Goal: Communication & Community: Answer question/provide support

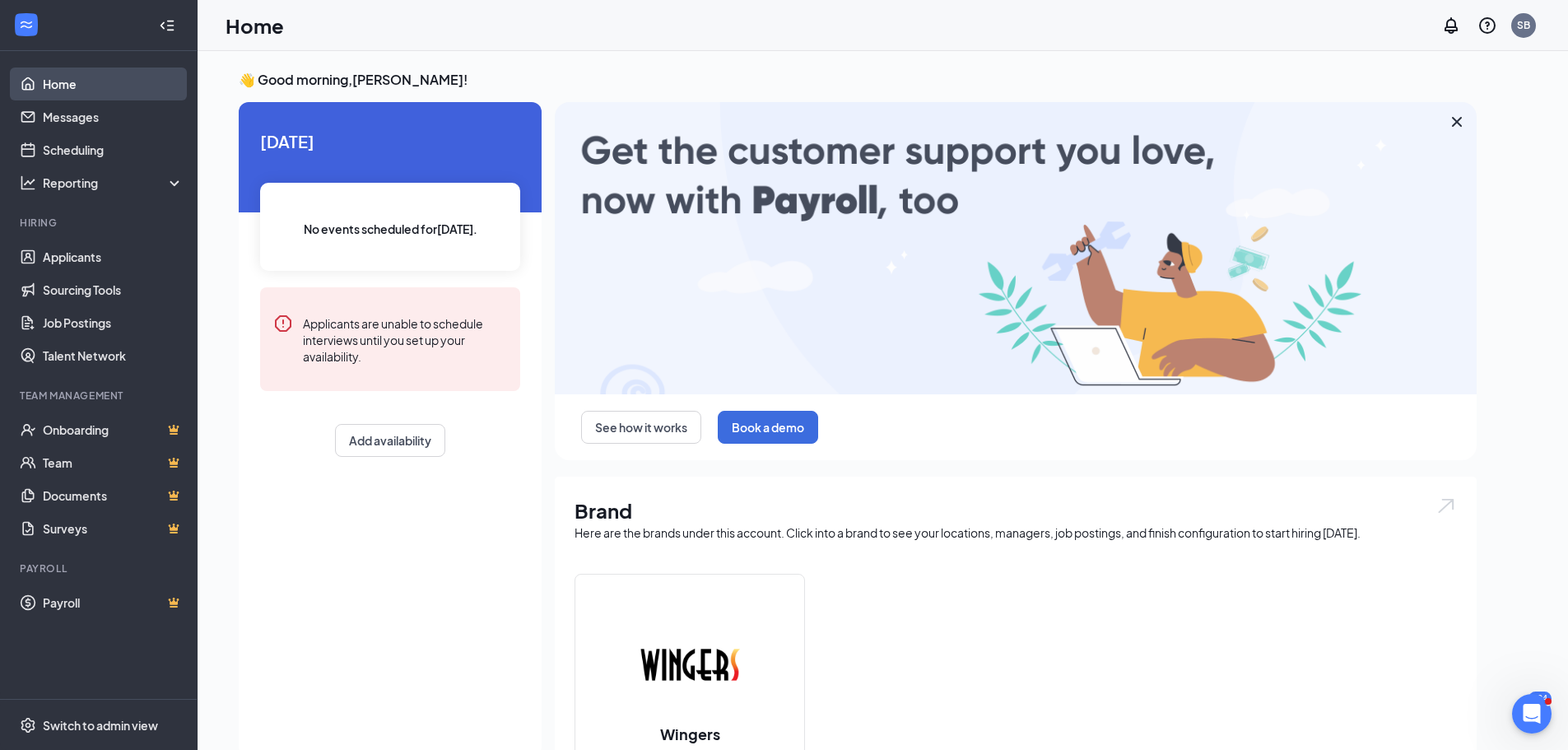
click at [60, 86] on link "Home" at bounding box center [113, 84] width 140 height 33
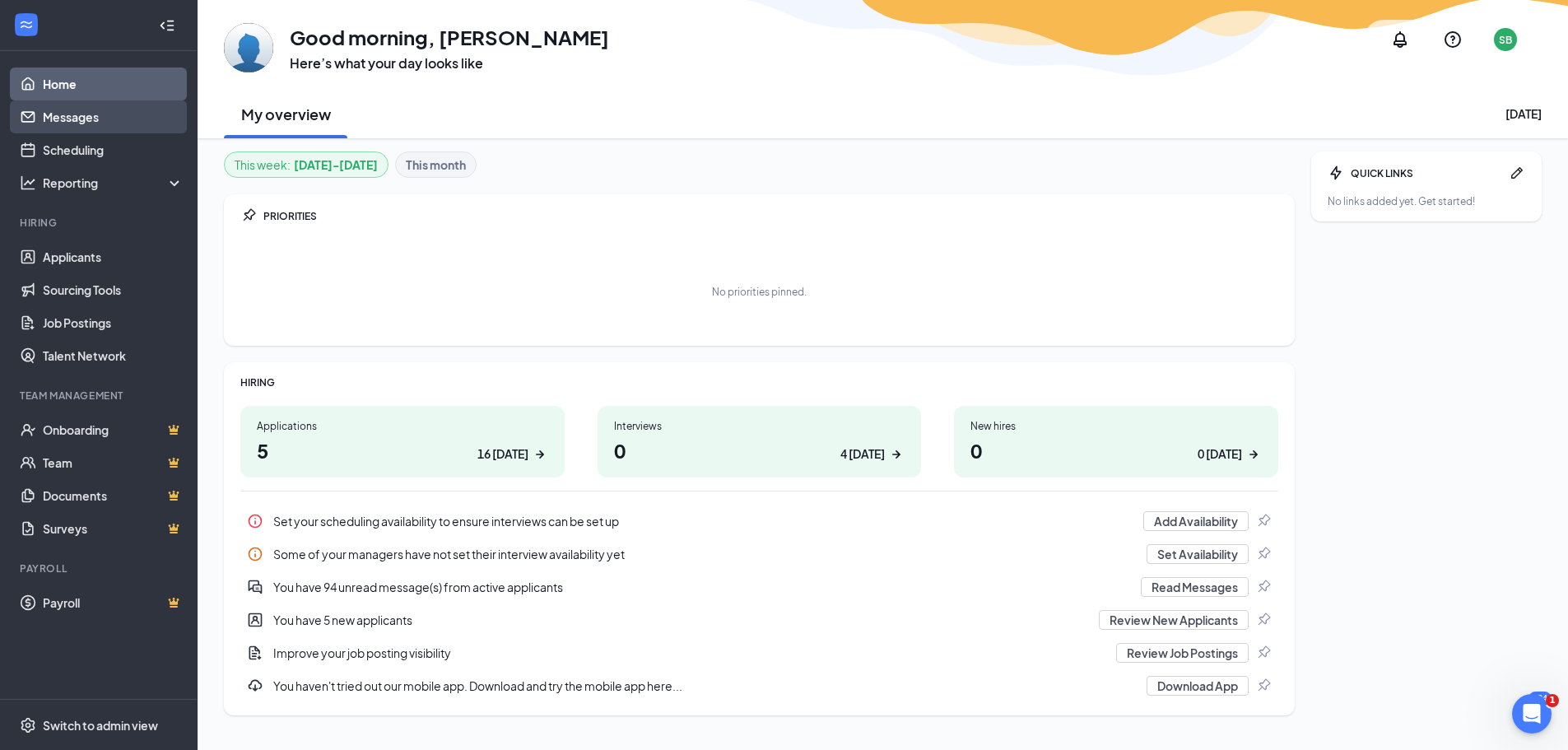
click at [75, 121] on link "Messages" at bounding box center [113, 117] width 140 height 33
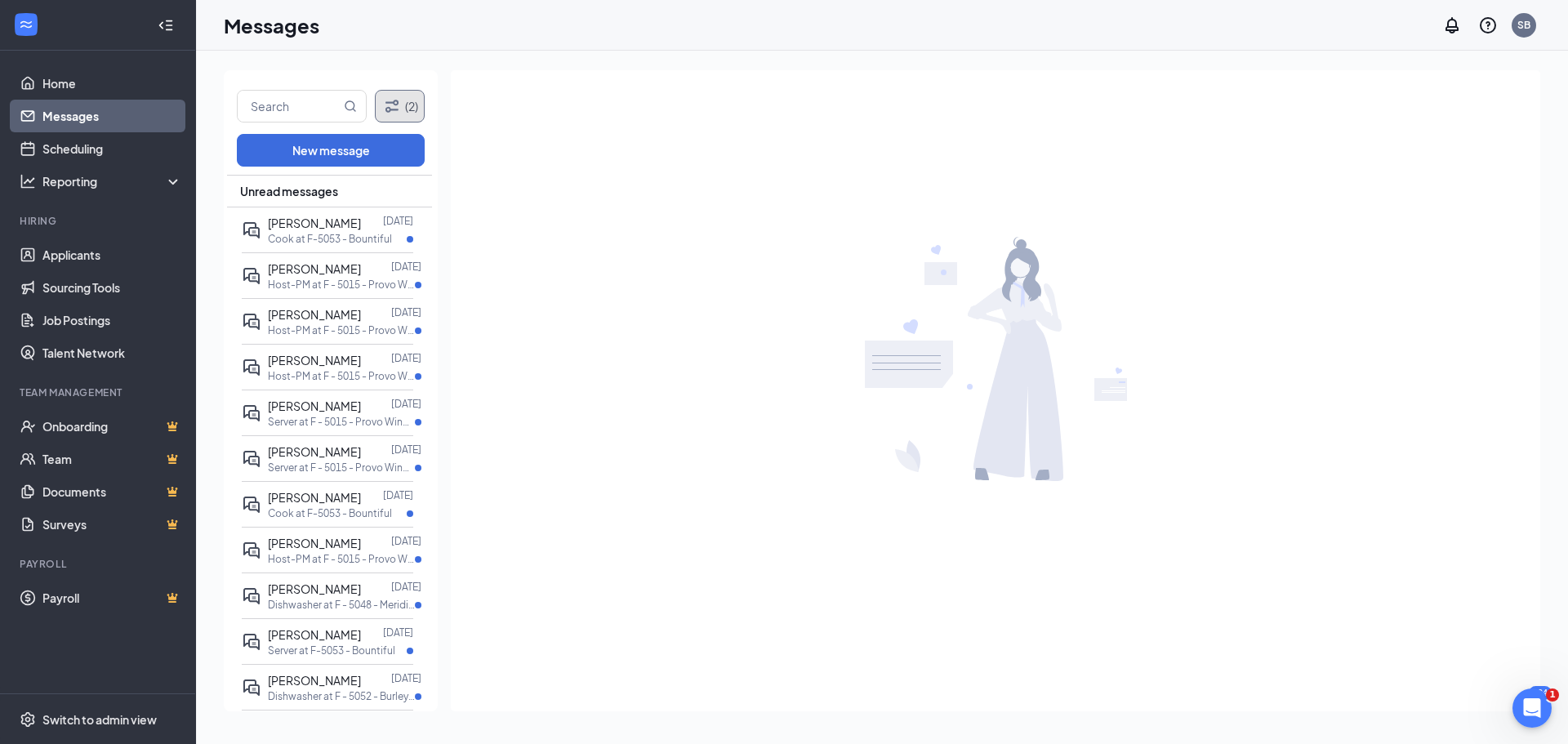
click at [393, 97] on icon "Filter" at bounding box center [392, 107] width 20 height 20
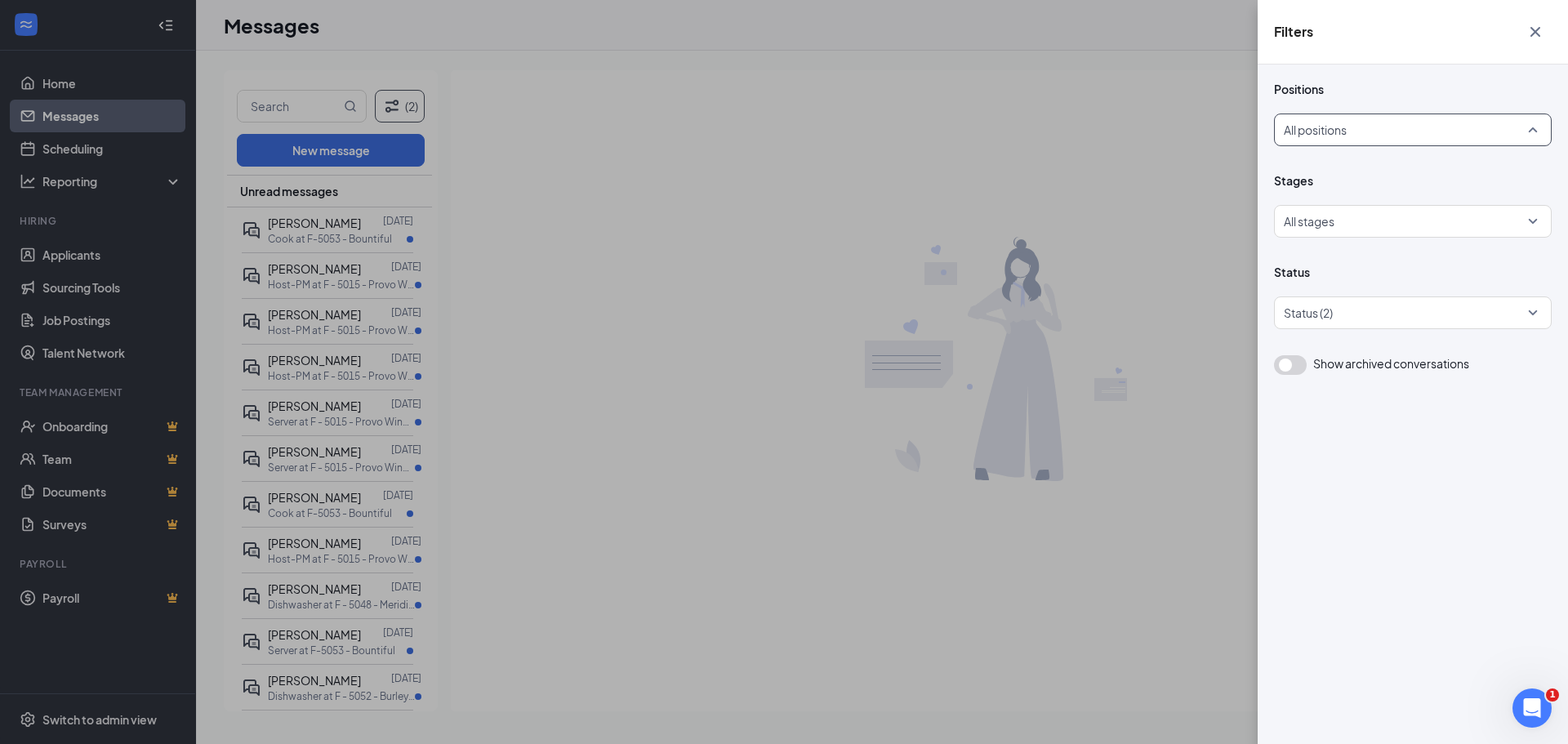
click at [1392, 138] on div at bounding box center [1407, 130] width 247 height 26
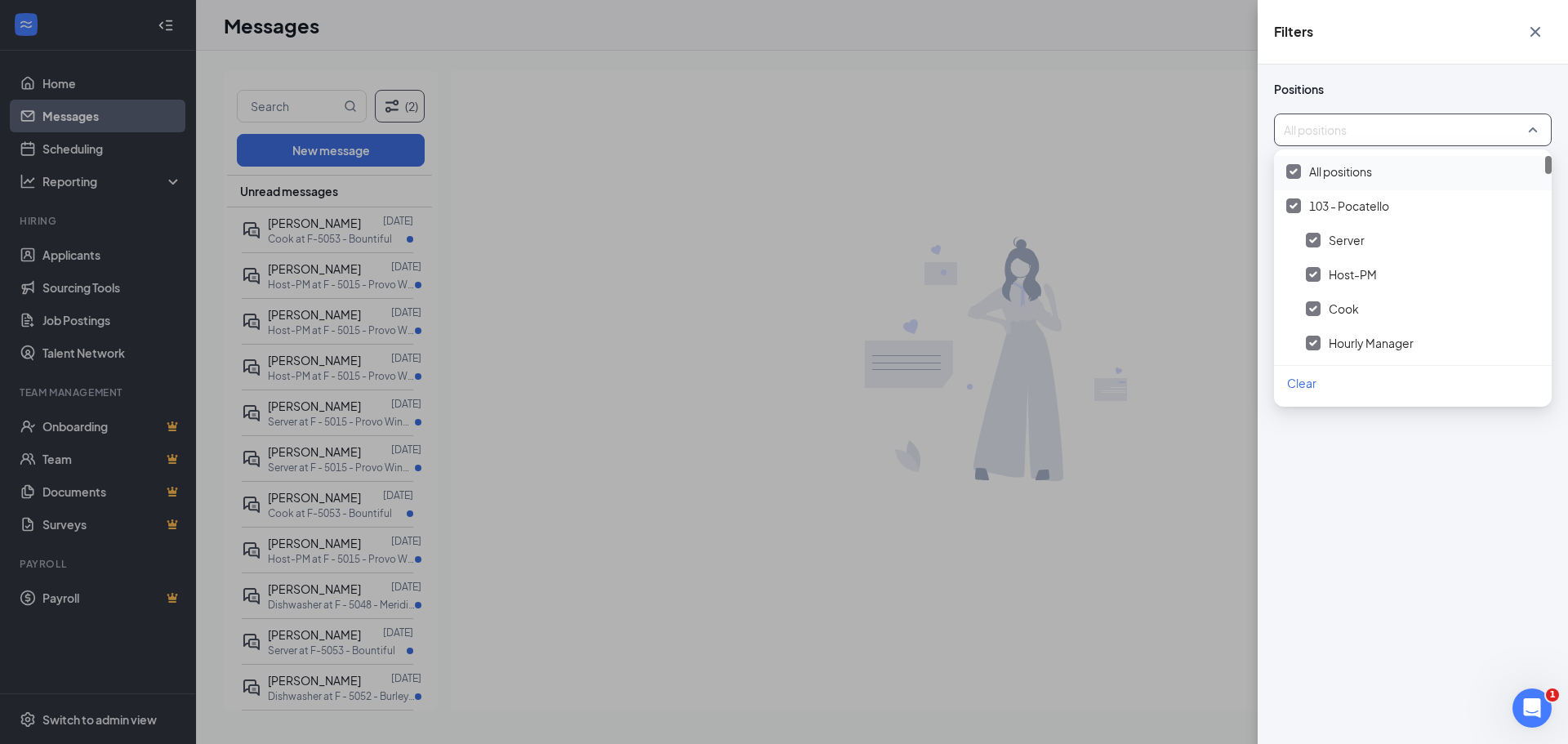
click at [1298, 166] on div at bounding box center [1294, 171] width 15 height 15
click at [1309, 302] on div at bounding box center [1313, 302] width 15 height 15
click at [1163, 317] on div "Filters Positions Positions (1) Stages All stages Status Status (2) Show archiv…" at bounding box center [784, 372] width 1568 height 744
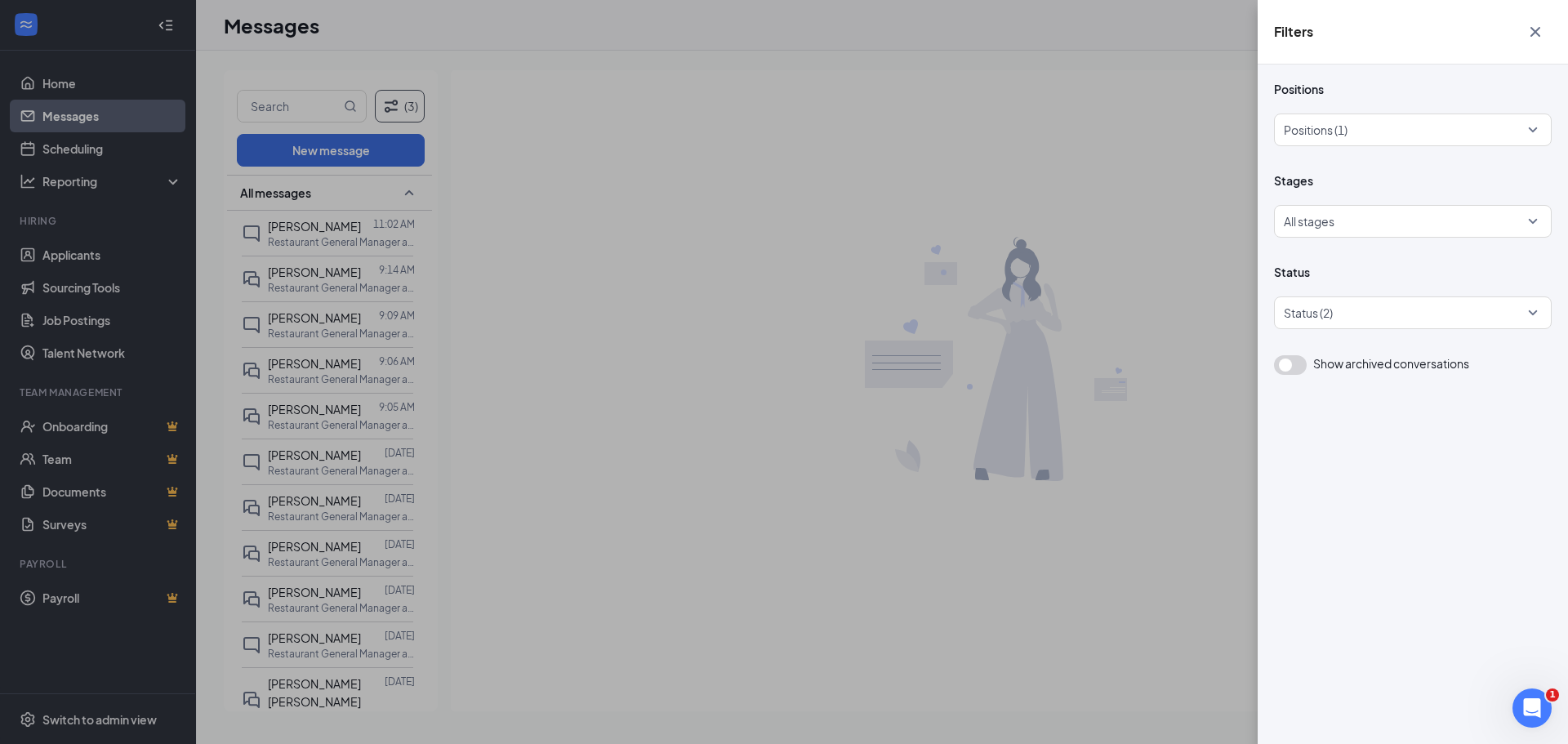
click at [297, 228] on div "Filters Positions Positions (1) Stages All stages Status Status (2) Show archiv…" at bounding box center [784, 372] width 1568 height 744
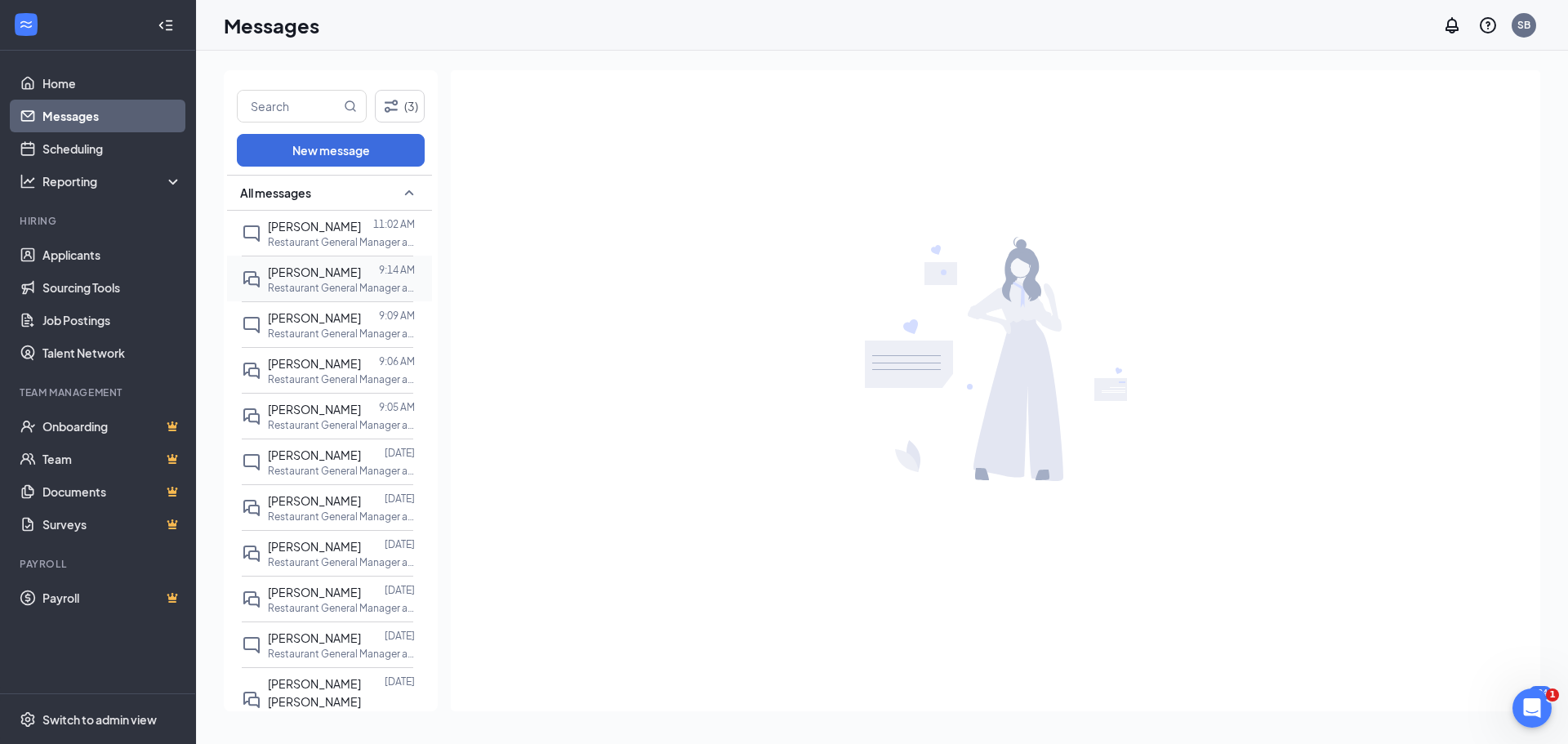
click at [316, 277] on span "[PERSON_NAME]" at bounding box center [315, 272] width 93 height 15
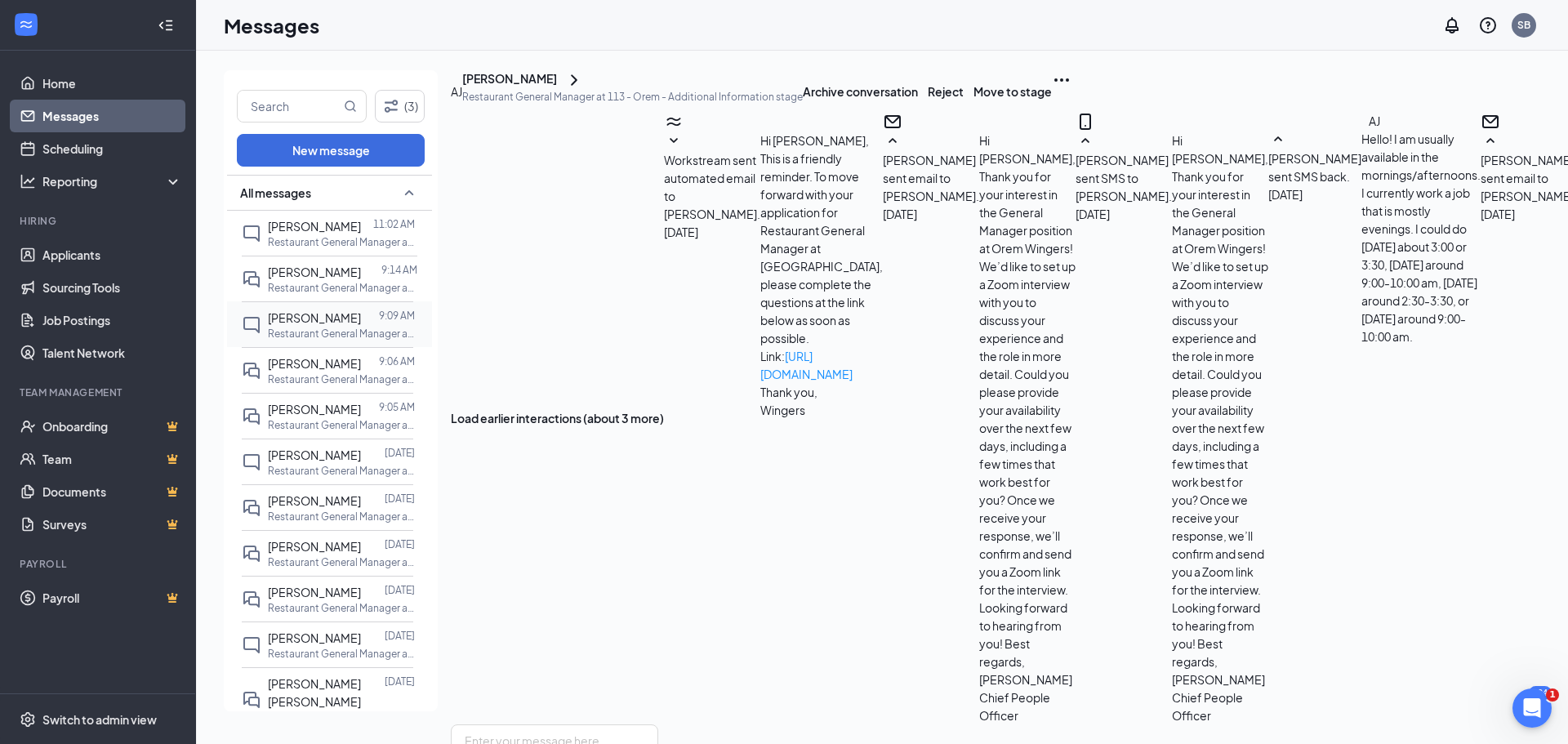
scroll to position [1253, 0]
click at [310, 315] on span "[PERSON_NAME]" at bounding box center [315, 318] width 93 height 15
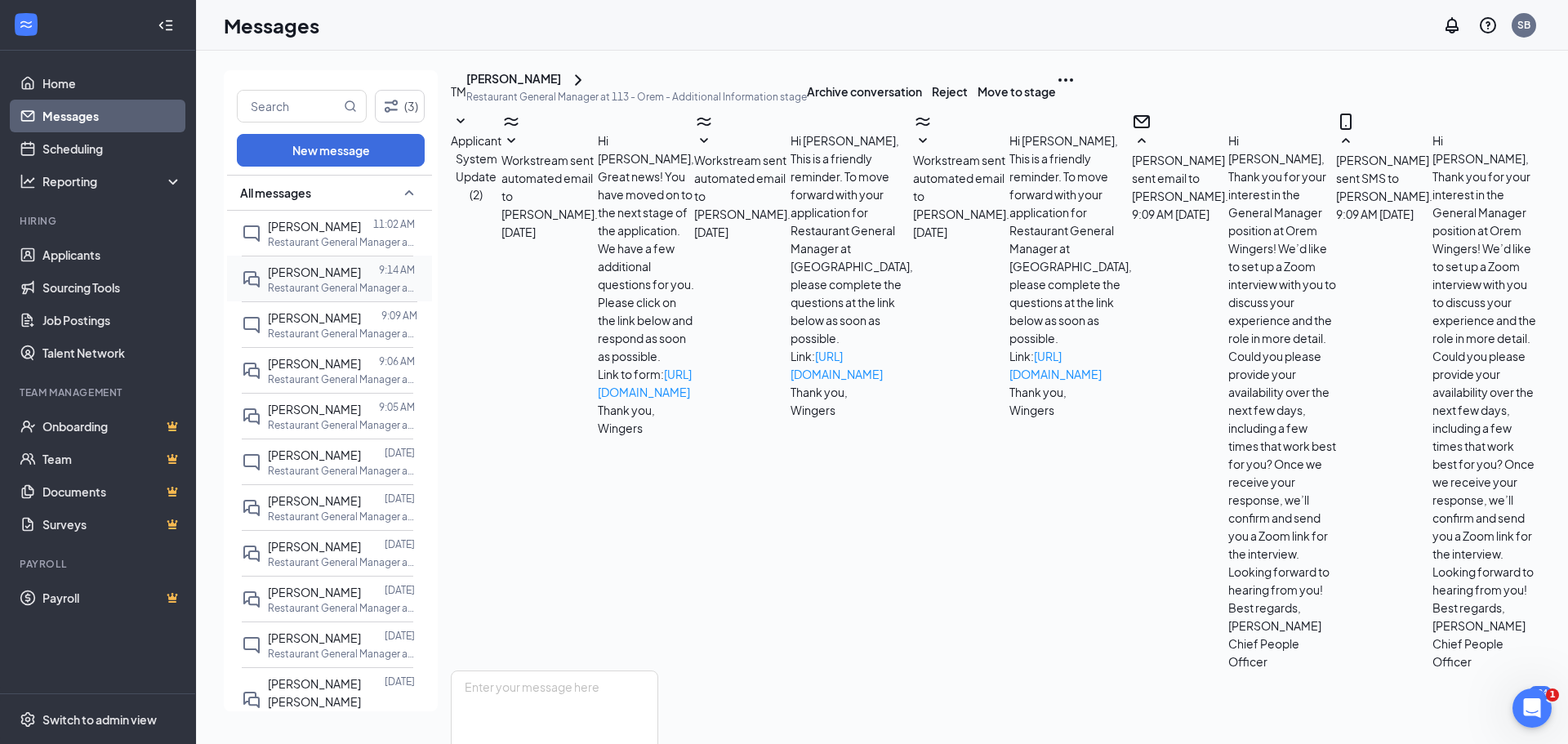
scroll to position [438, 0]
click at [319, 282] on p "Restaurant General Manager at 113 - Orem" at bounding box center [341, 288] width 147 height 14
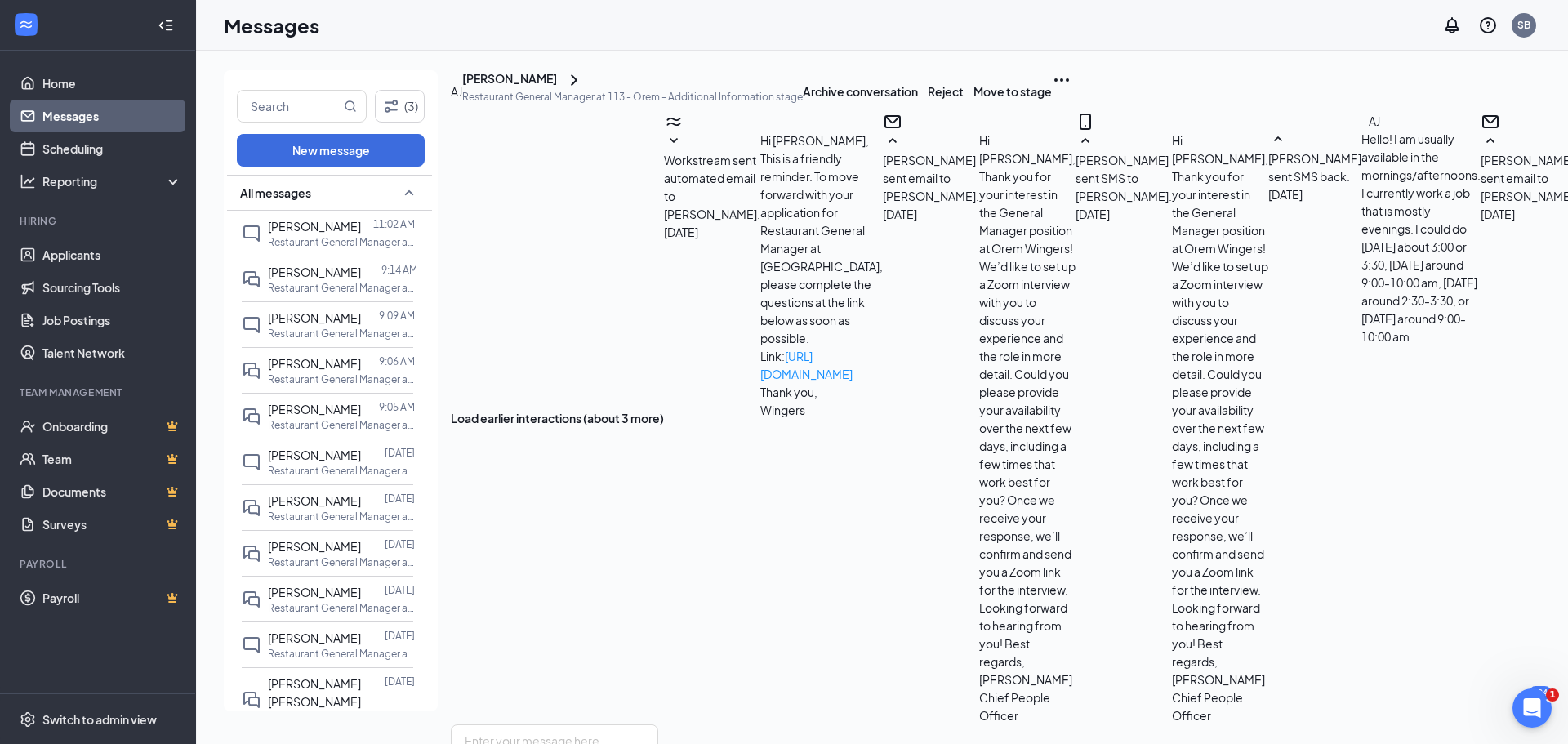
scroll to position [1253, 0]
click at [318, 412] on span "[PERSON_NAME]" at bounding box center [315, 409] width 93 height 15
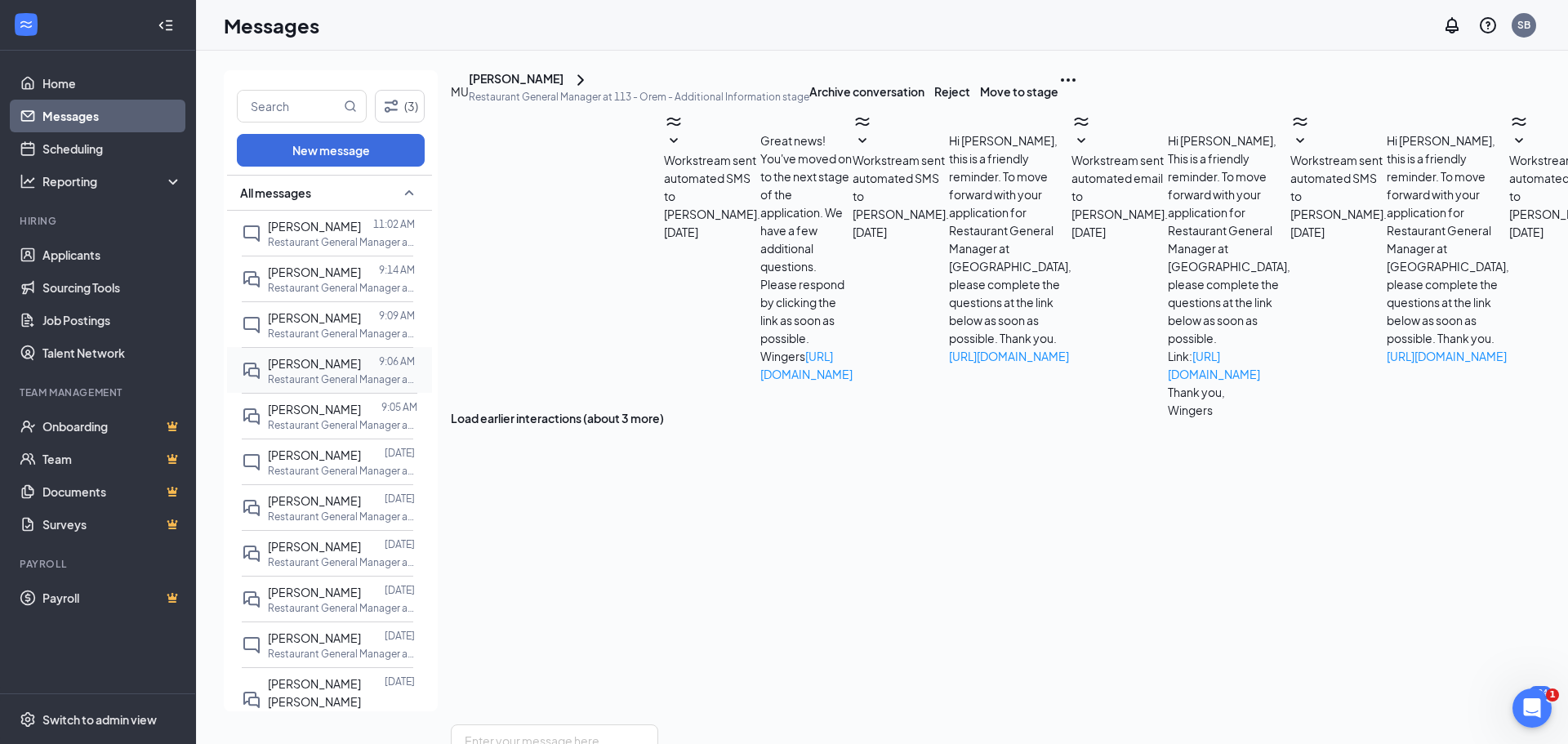
scroll to position [936, 0]
click at [321, 371] on div "[PERSON_NAME]" at bounding box center [315, 364] width 93 height 18
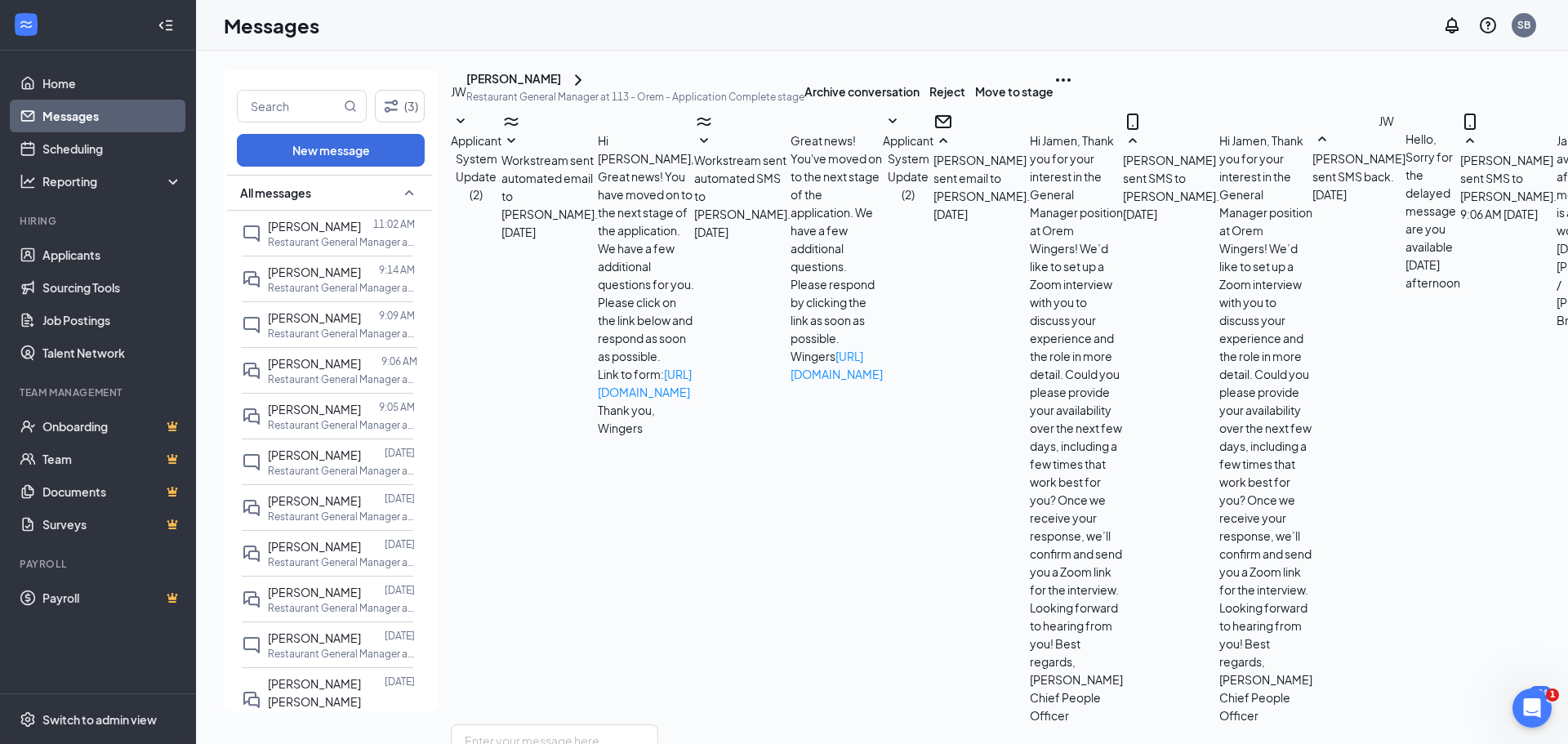
scroll to position [655, 0]
drag, startPoint x: 419, startPoint y: 380, endPoint x: 419, endPoint y: 247, distance: 133.0
click at [419, 247] on div "All messages [PERSON_NAME] 11:02 AM Restaurant General Manager at 113 - Orem [P…" at bounding box center [329, 444] width 205 height 540
click at [434, 298] on div "All messages [PERSON_NAME] 11:02 AM Restaurant General Manager at 113 - Orem [P…" at bounding box center [330, 444] width 214 height 540
click at [320, 247] on p "Restaurant General Manager at 113 - Orem" at bounding box center [341, 242] width 147 height 14
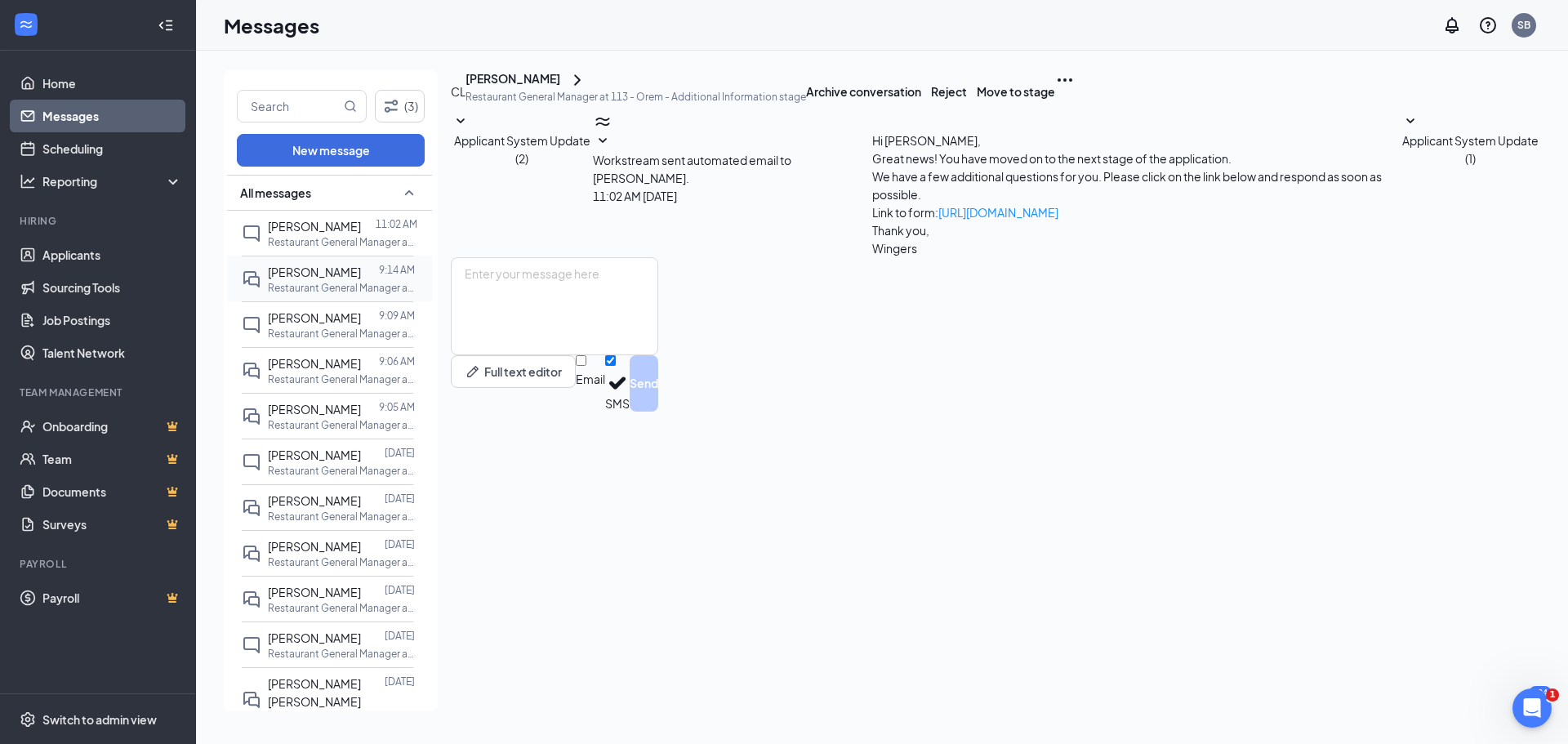
click at [331, 291] on p "Restaurant General Manager at 113 - Orem" at bounding box center [341, 288] width 147 height 14
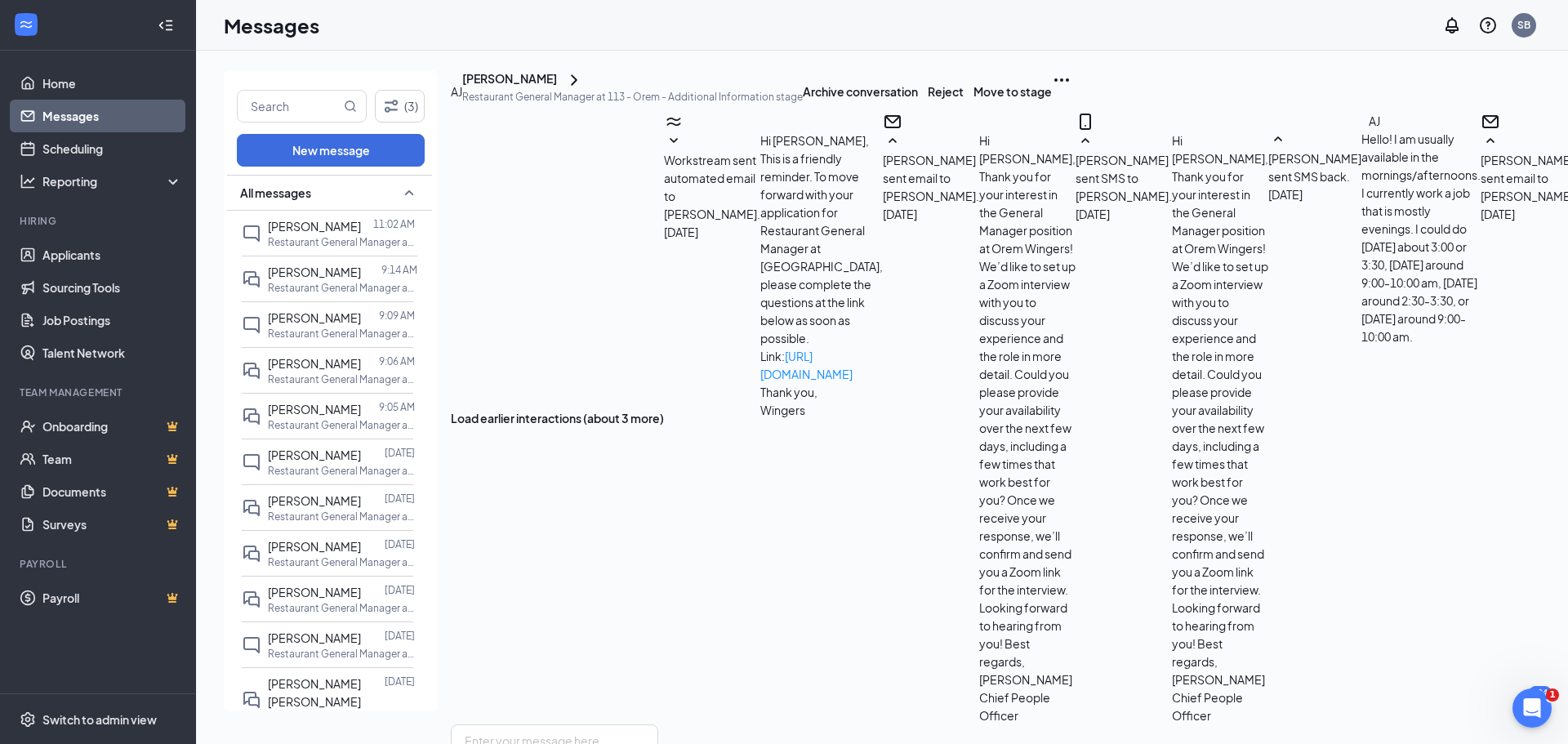
scroll to position [1253, 0]
